Goal: Browse casually: Explore the website without a specific task or goal

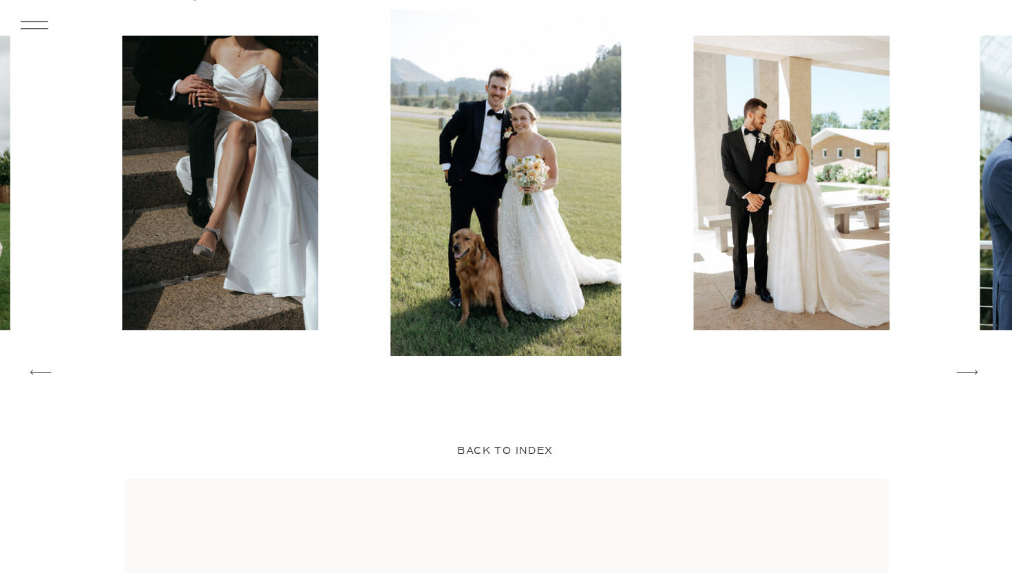
scroll to position [2276, 0]
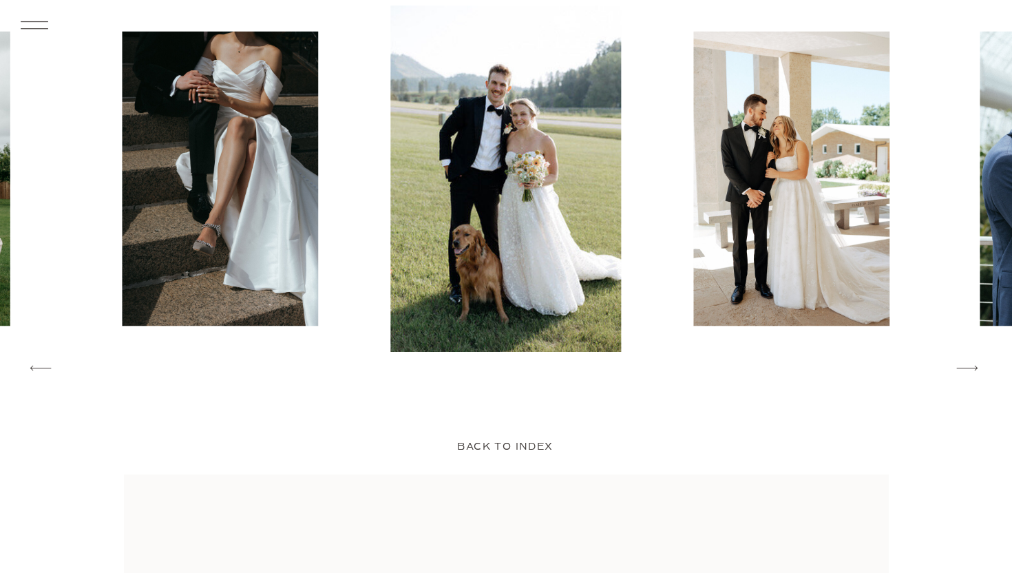
click at [974, 373] on icon at bounding box center [968, 368] width 28 height 30
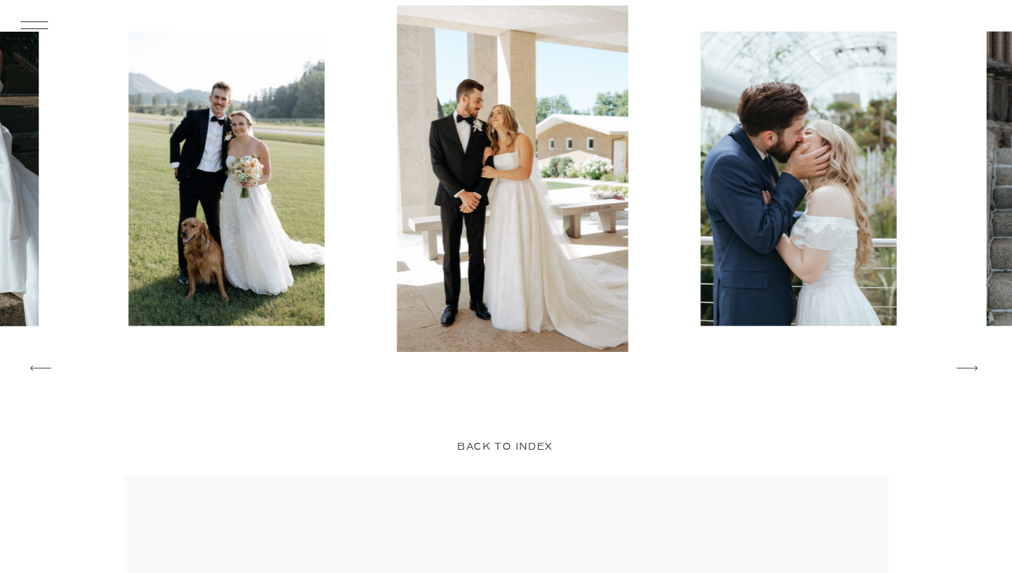
click at [974, 373] on icon at bounding box center [968, 368] width 28 height 30
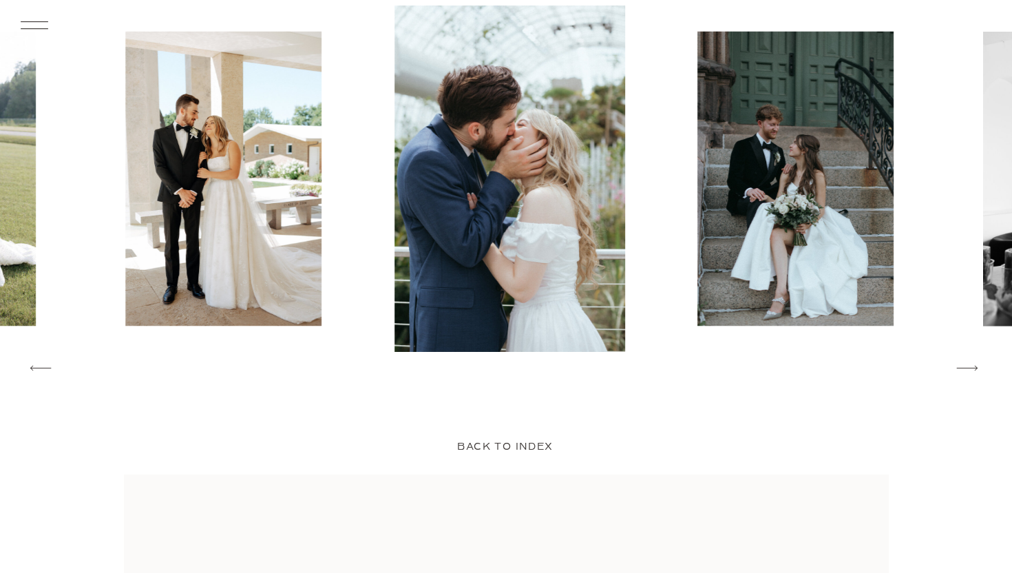
click at [974, 373] on icon at bounding box center [968, 368] width 28 height 30
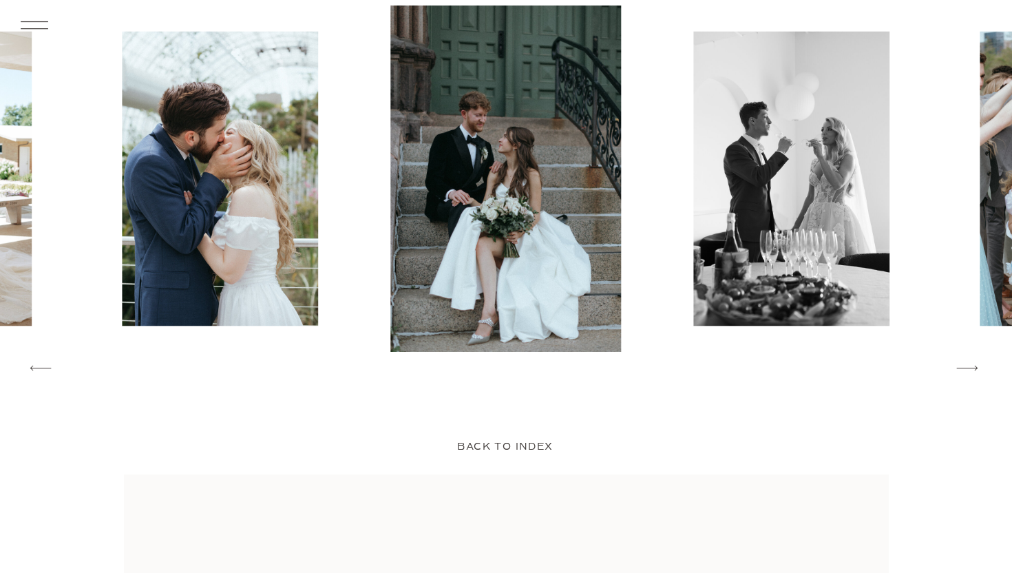
click at [974, 373] on icon at bounding box center [968, 368] width 28 height 30
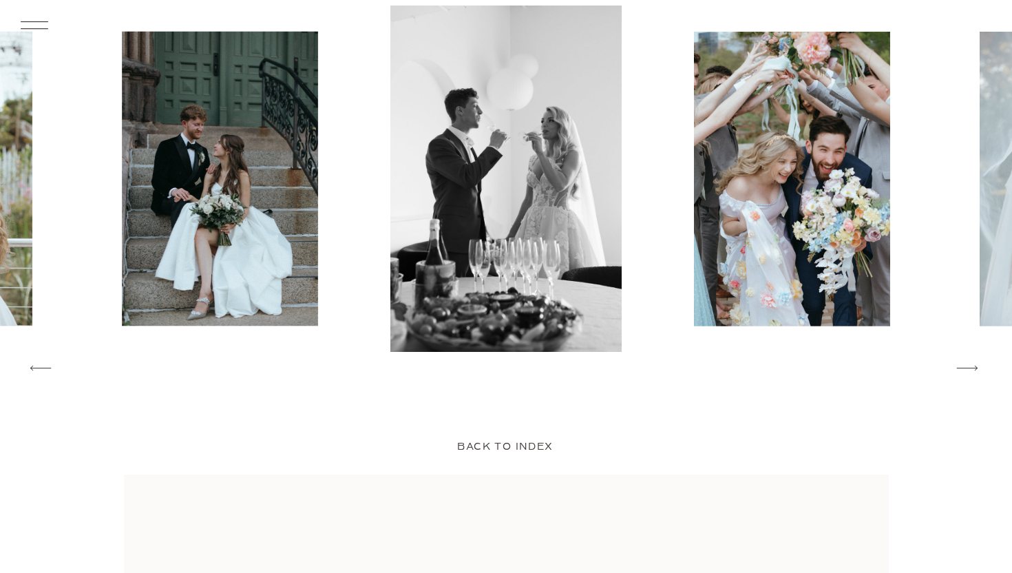
click at [974, 373] on icon at bounding box center [968, 368] width 28 height 30
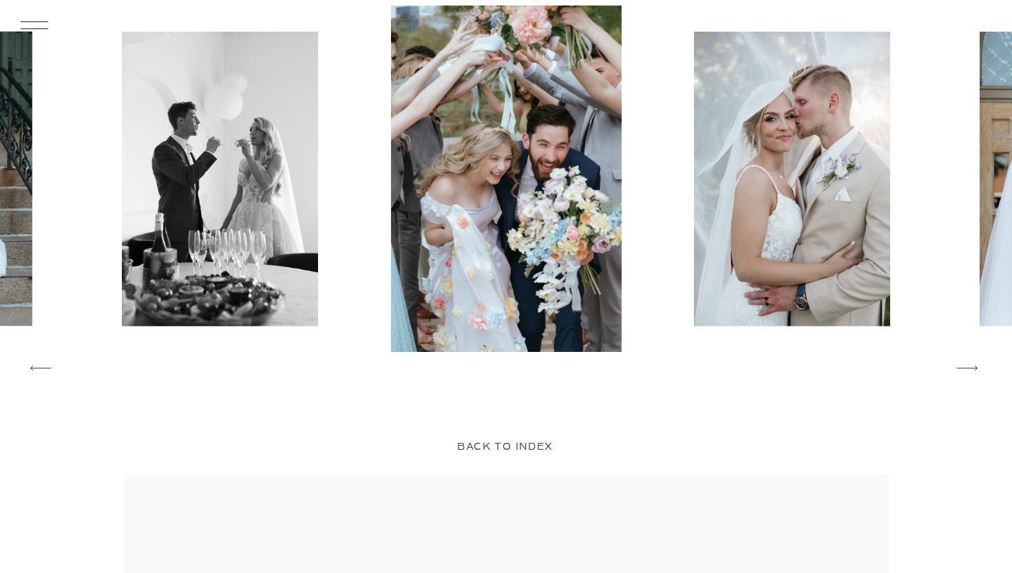
click at [974, 373] on icon at bounding box center [968, 368] width 28 height 30
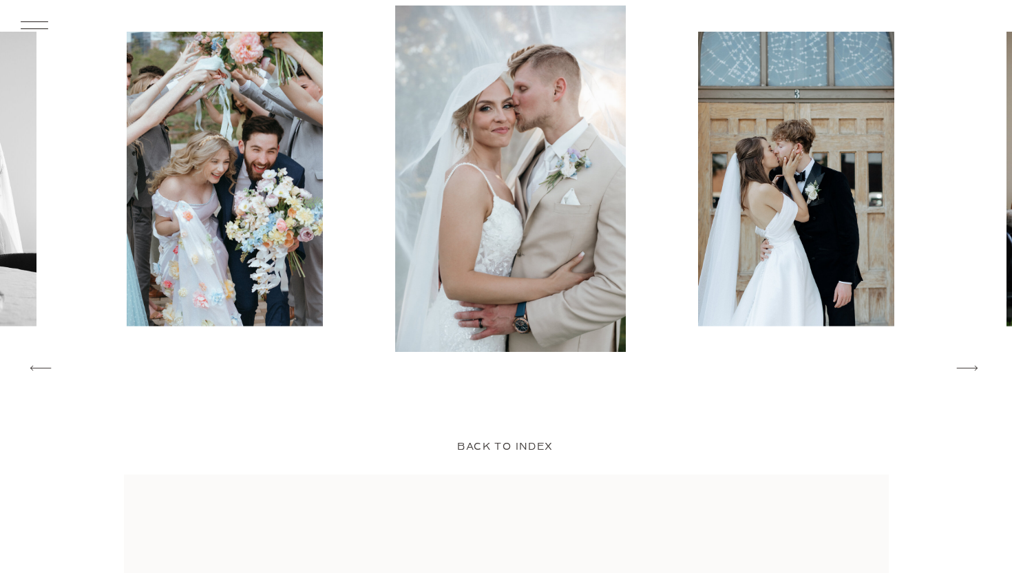
click at [974, 373] on icon at bounding box center [968, 368] width 28 height 30
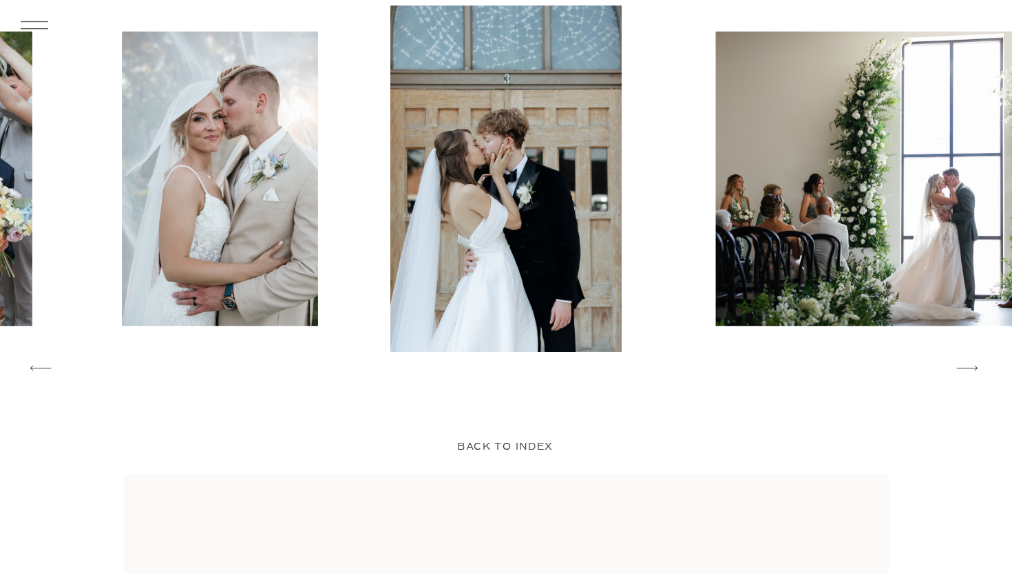
click at [975, 374] on icon at bounding box center [968, 368] width 28 height 30
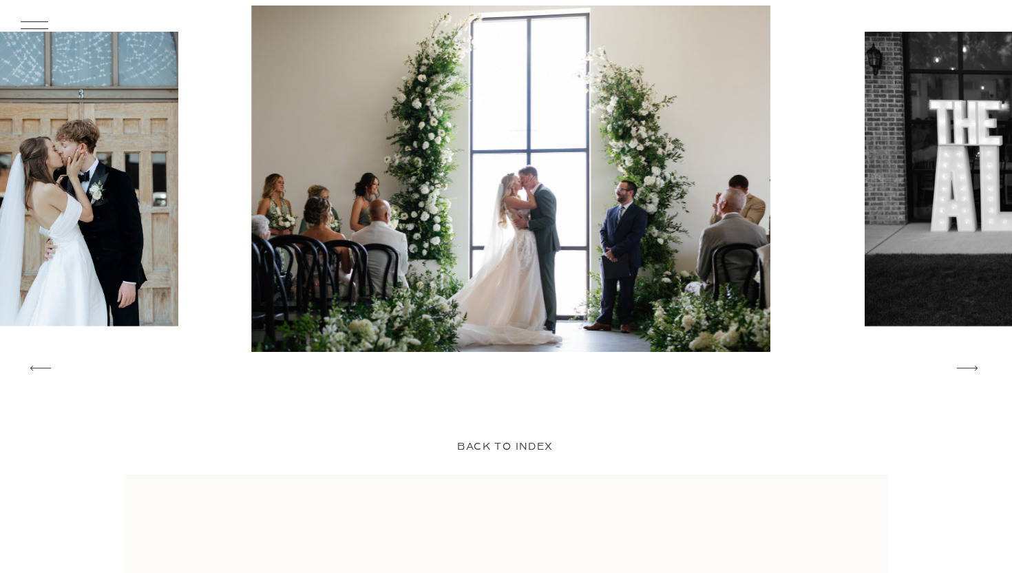
click at [975, 374] on icon at bounding box center [968, 368] width 28 height 30
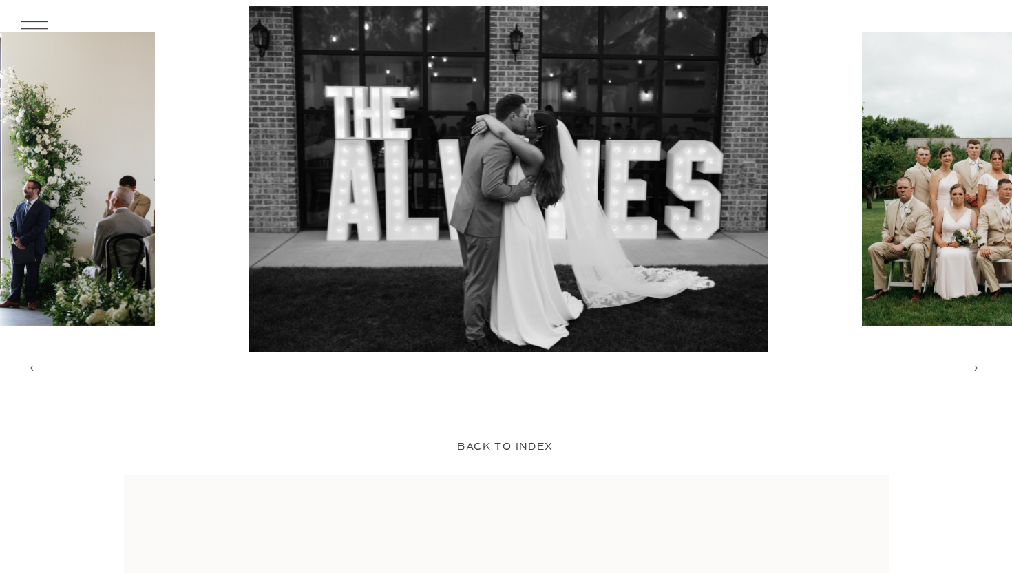
click at [975, 374] on icon at bounding box center [968, 368] width 28 height 30
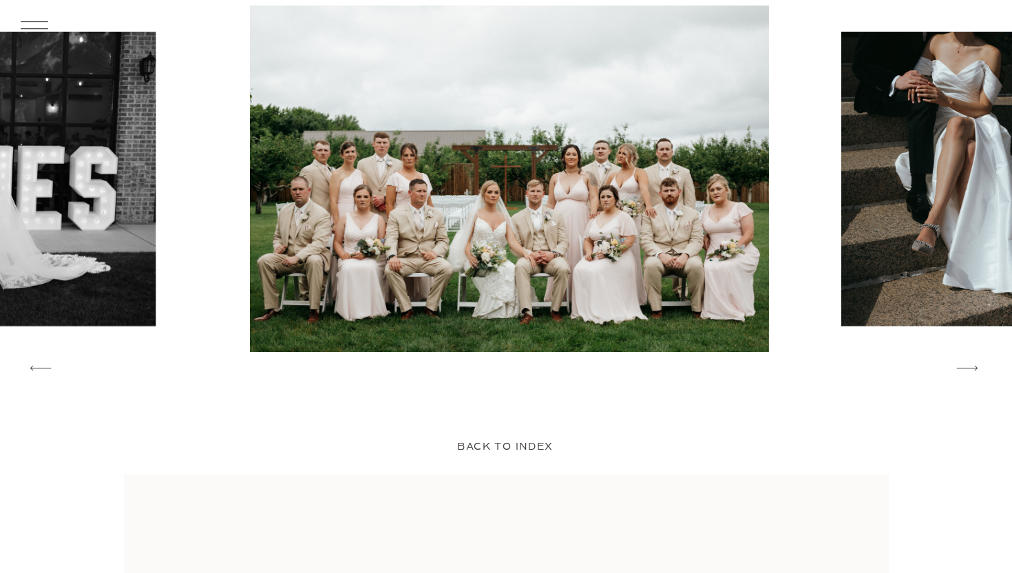
click at [975, 374] on icon at bounding box center [968, 368] width 28 height 30
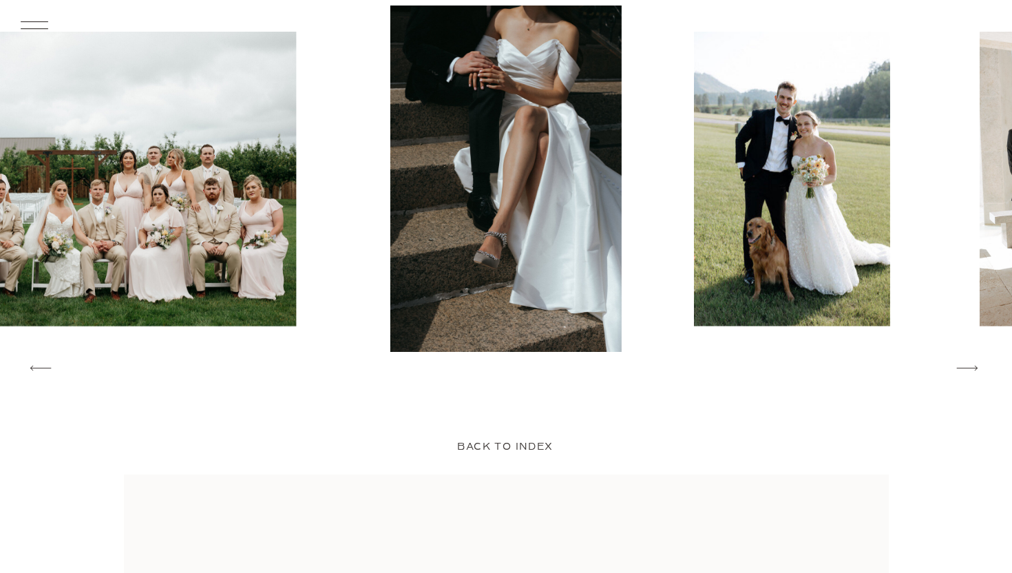
click at [975, 374] on icon at bounding box center [968, 368] width 28 height 30
